Goal: Find specific page/section: Find specific page/section

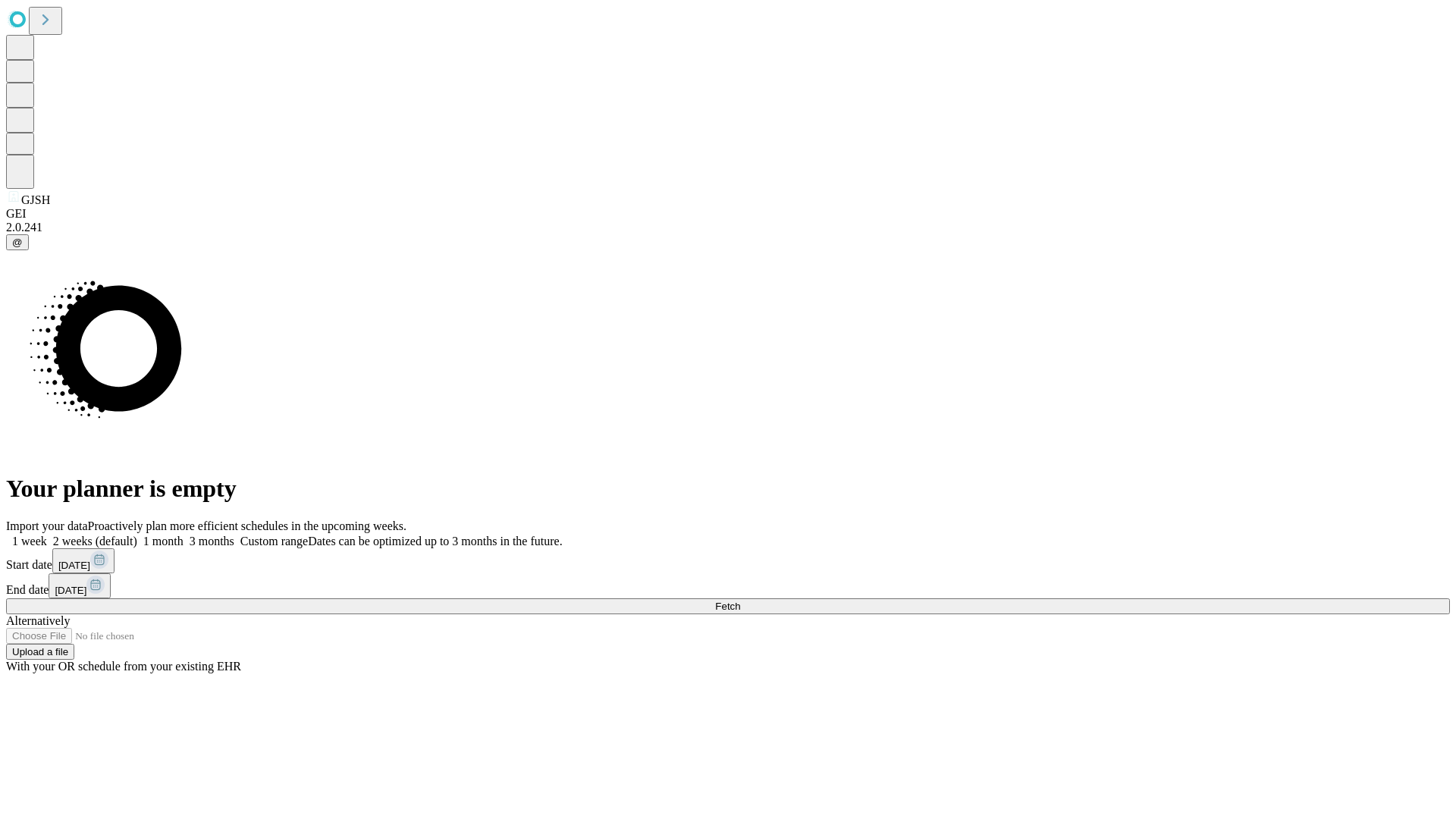
click at [740, 601] on span "Fetch" at bounding box center [728, 606] width 25 height 12
